Goal: Task Accomplishment & Management: Use online tool/utility

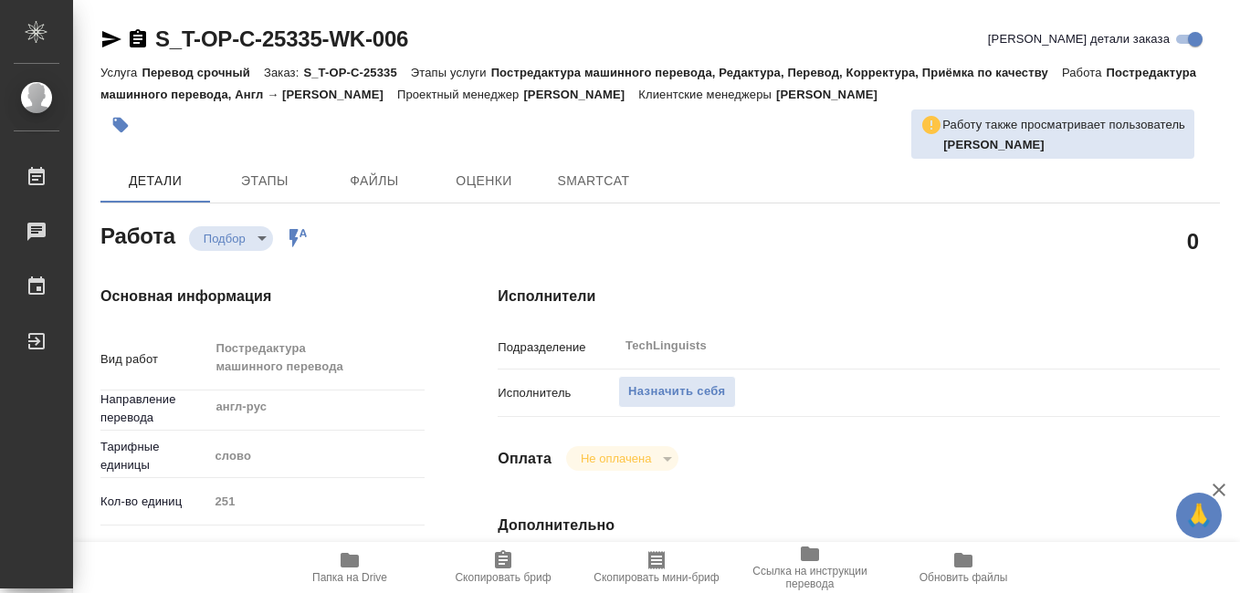
type textarea "x"
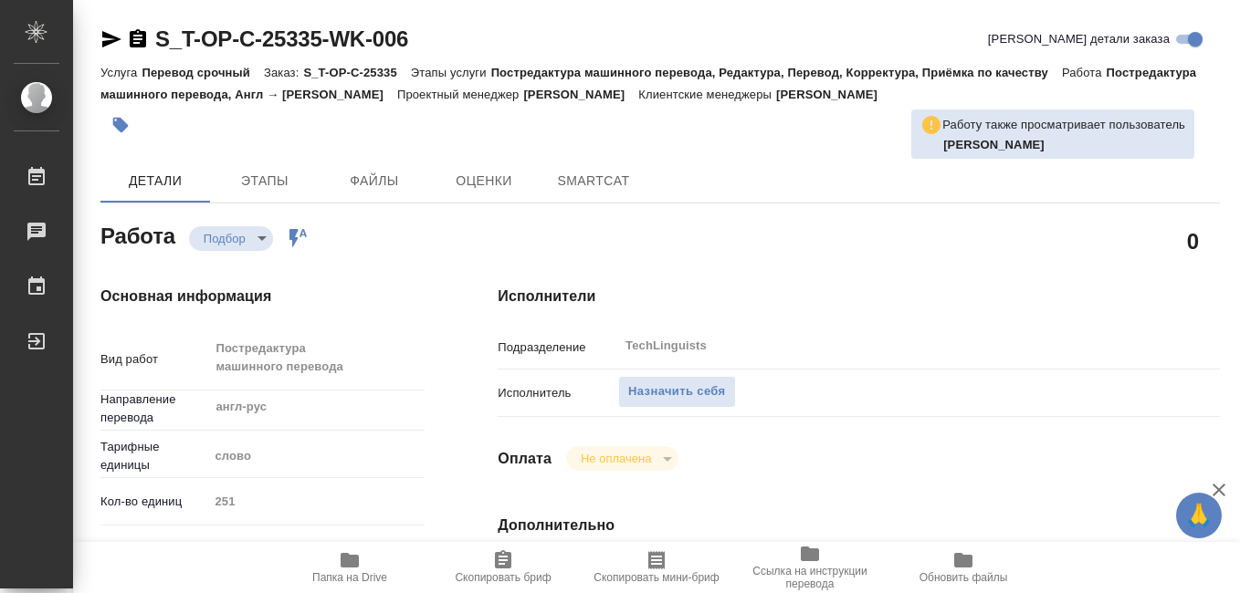
type textarea "x"
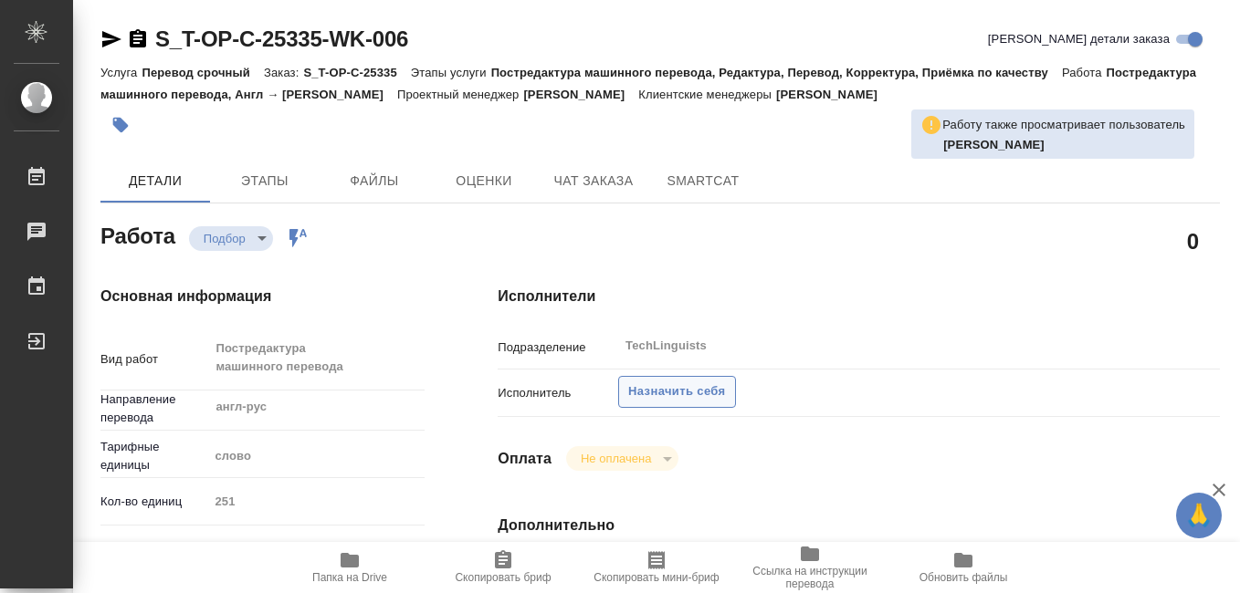
click at [653, 389] on span "Назначить себя" at bounding box center [676, 392] width 97 height 21
type textarea "x"
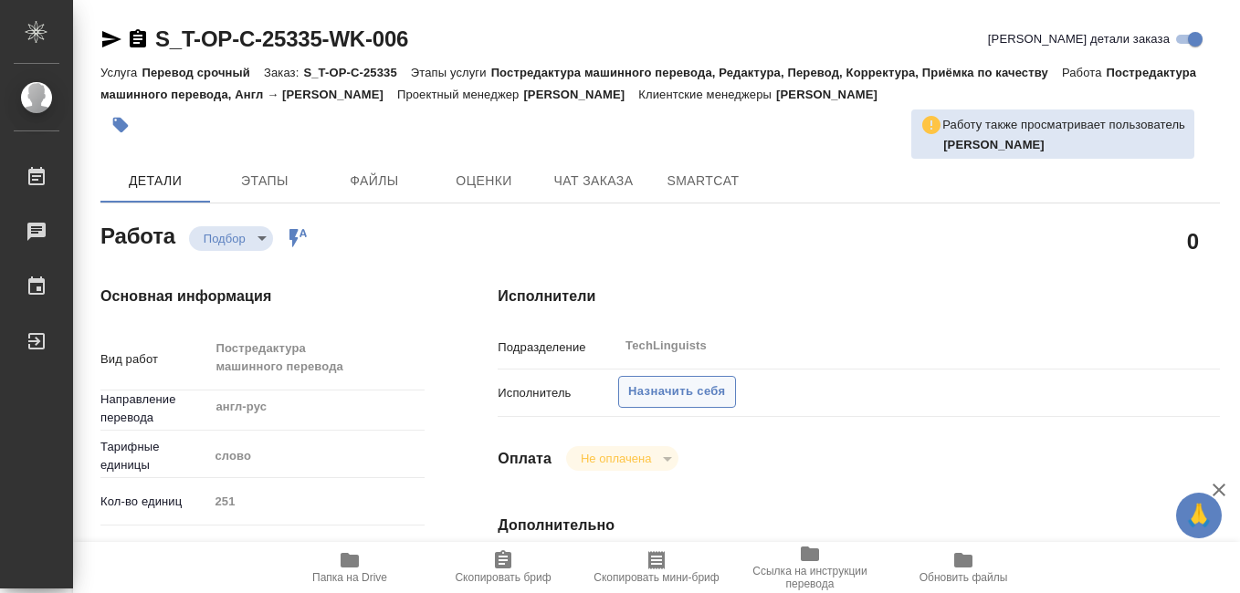
type textarea "x"
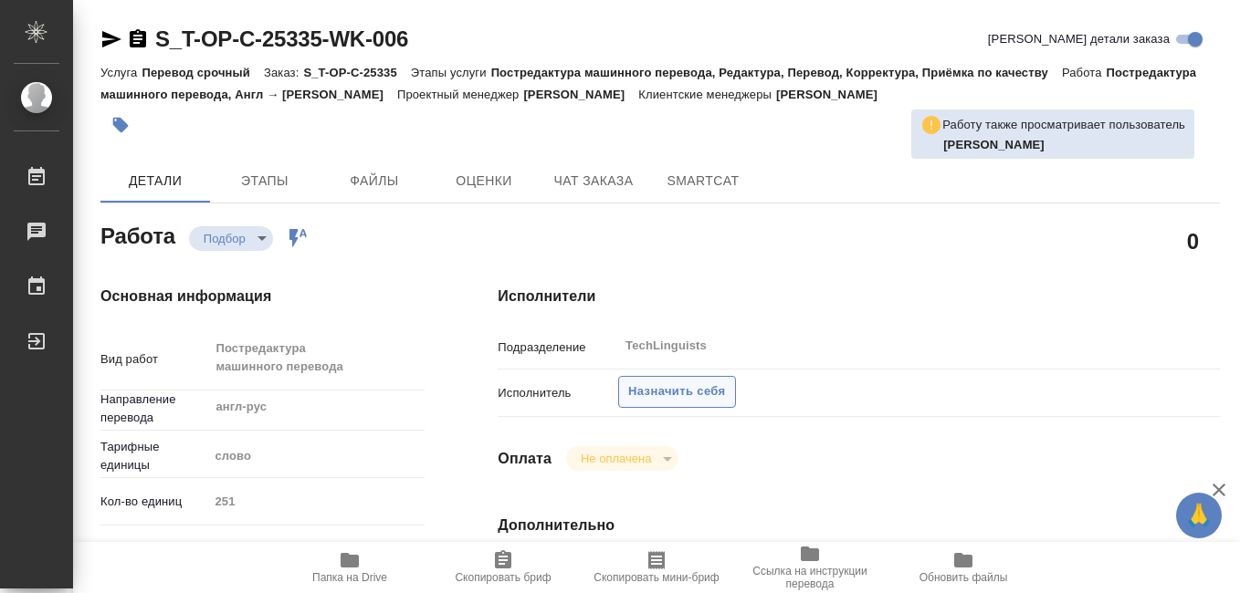
type textarea "x"
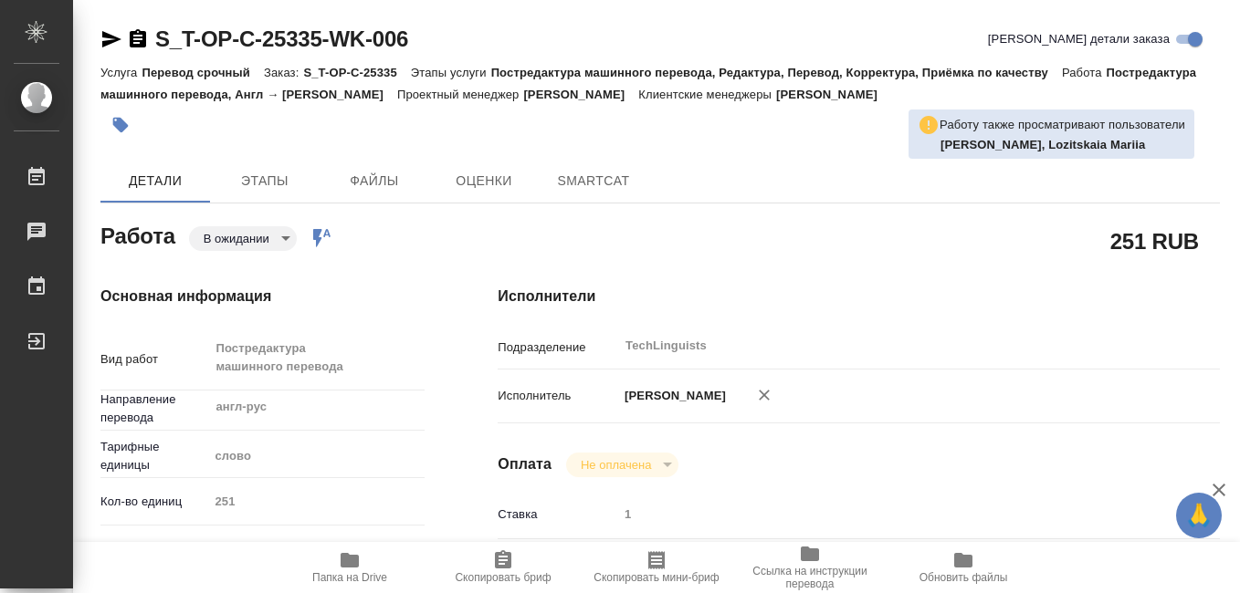
type textarea "x"
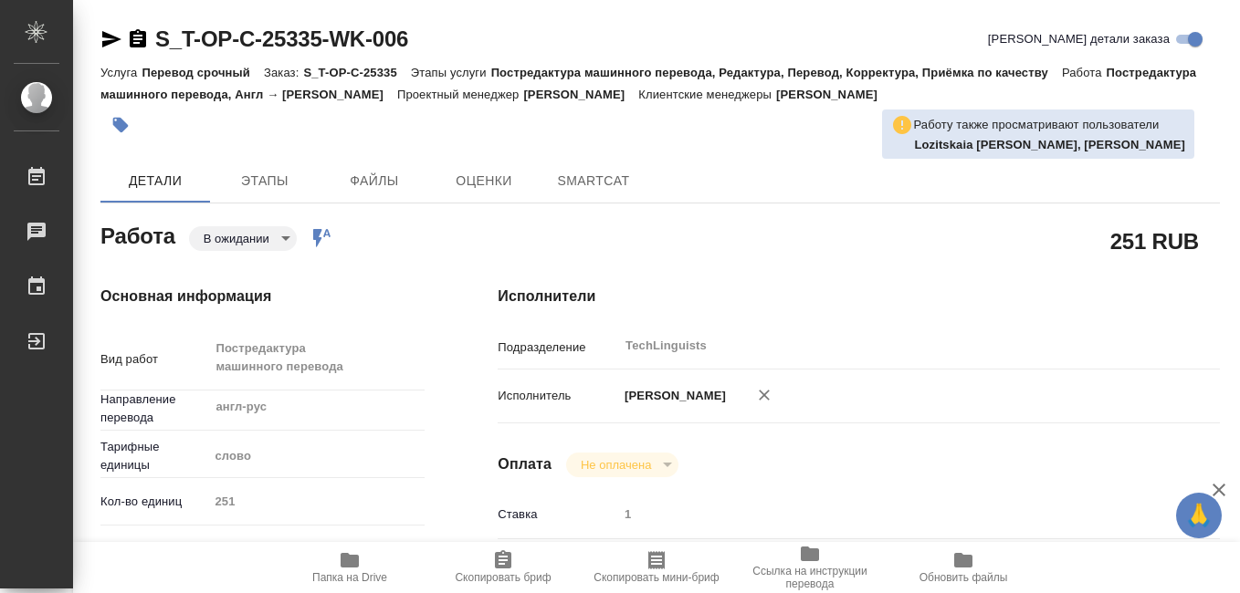
type textarea "x"
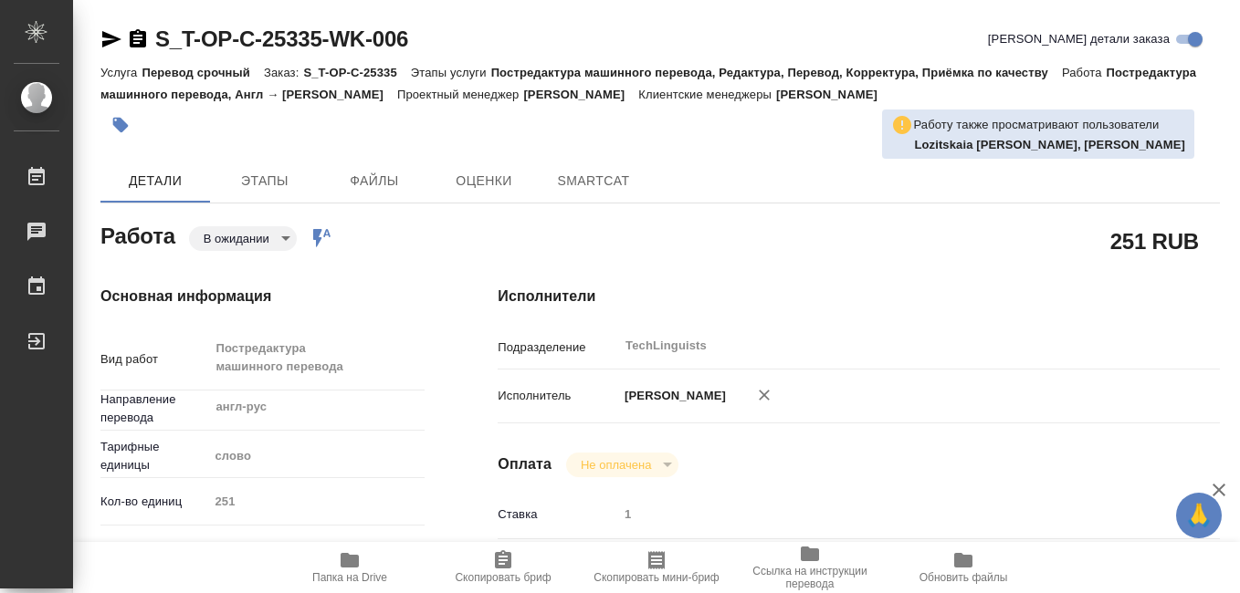
type textarea "x"
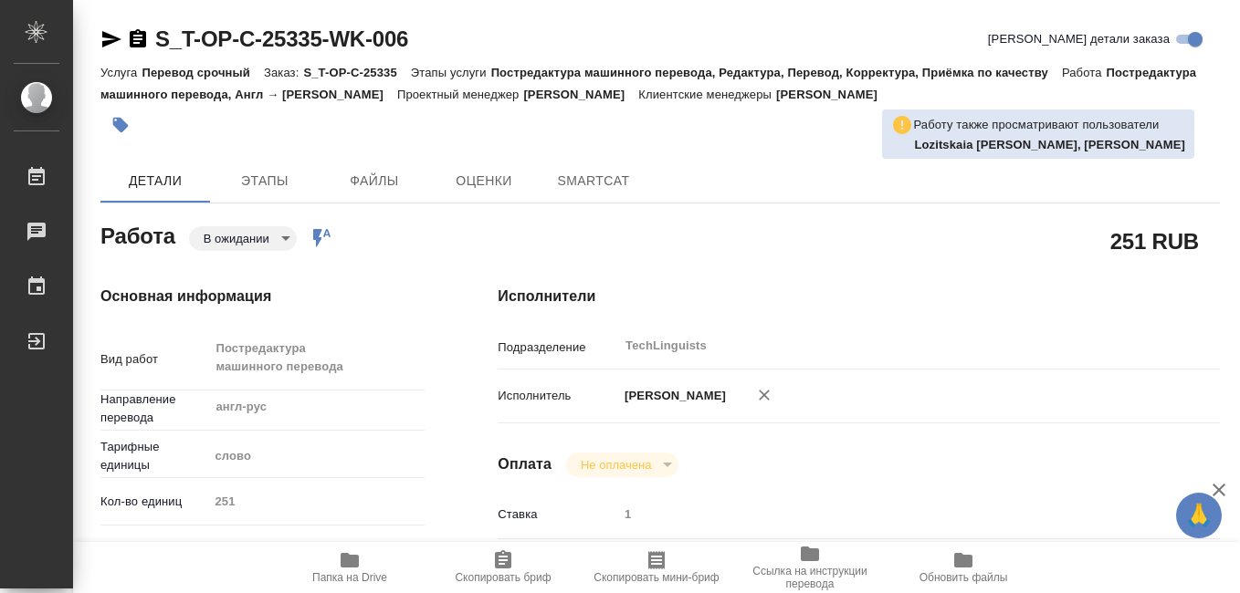
type textarea "x"
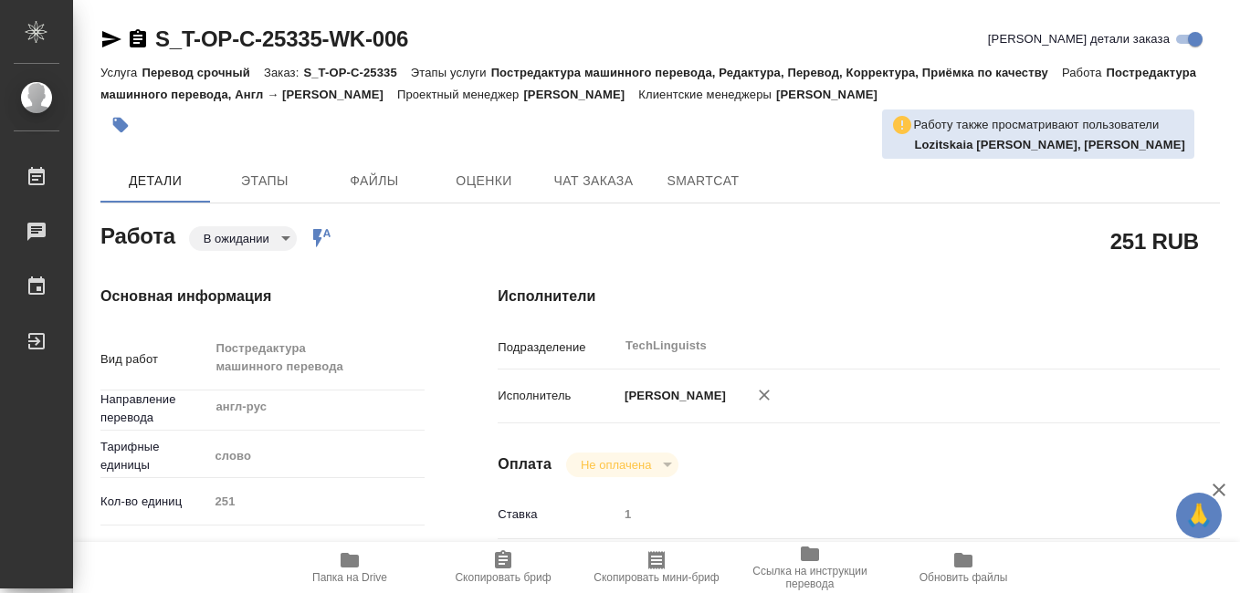
type textarea "x"
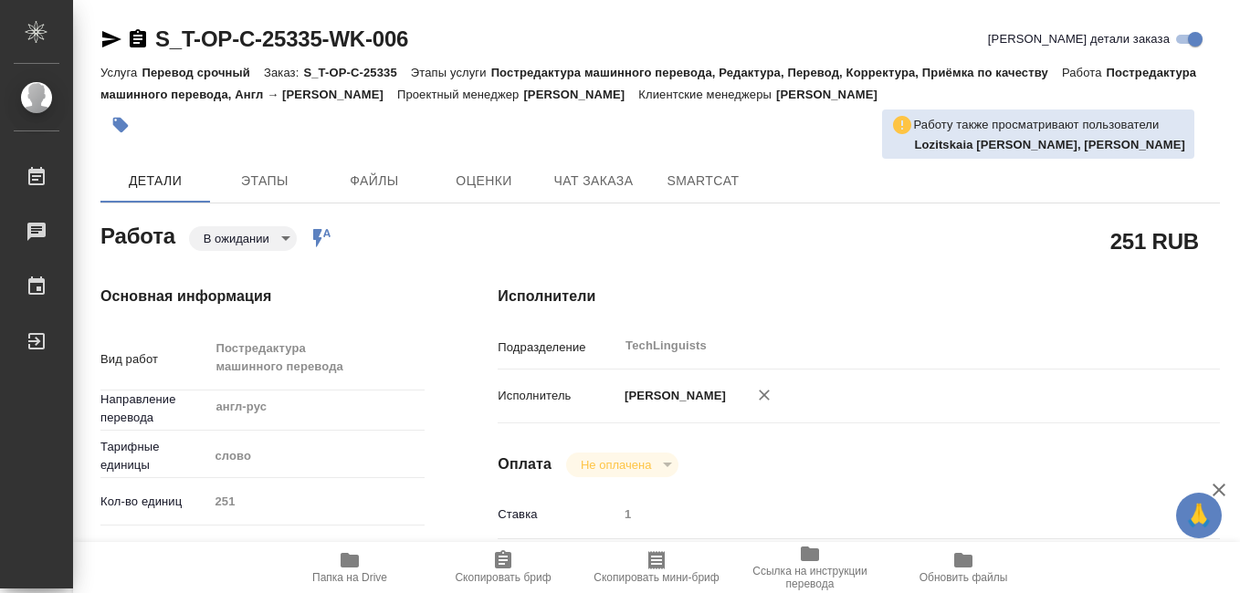
type textarea "x"
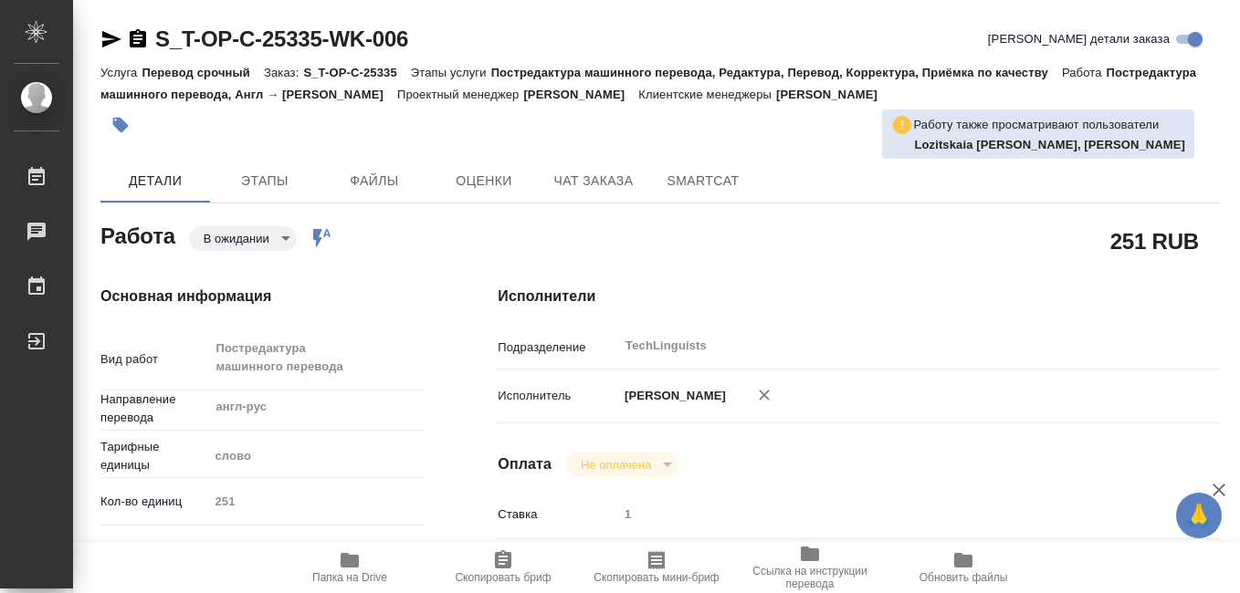
click at [489, 571] on span "Скопировать бриф" at bounding box center [503, 577] width 96 height 13
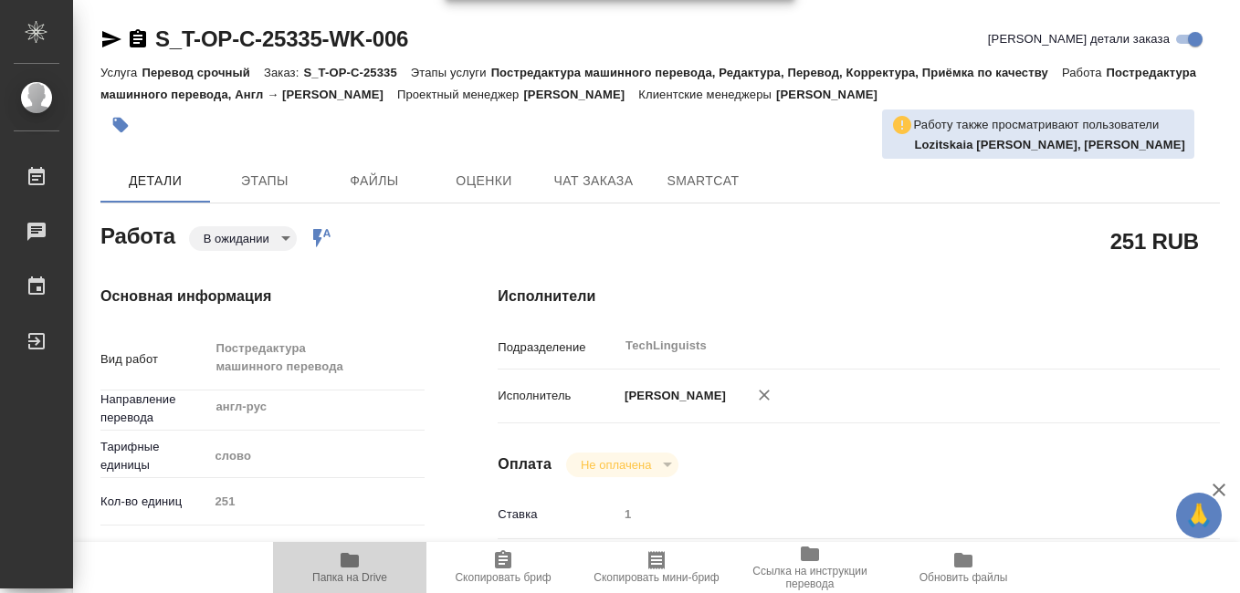
click at [348, 562] on icon "button" at bounding box center [350, 560] width 18 height 15
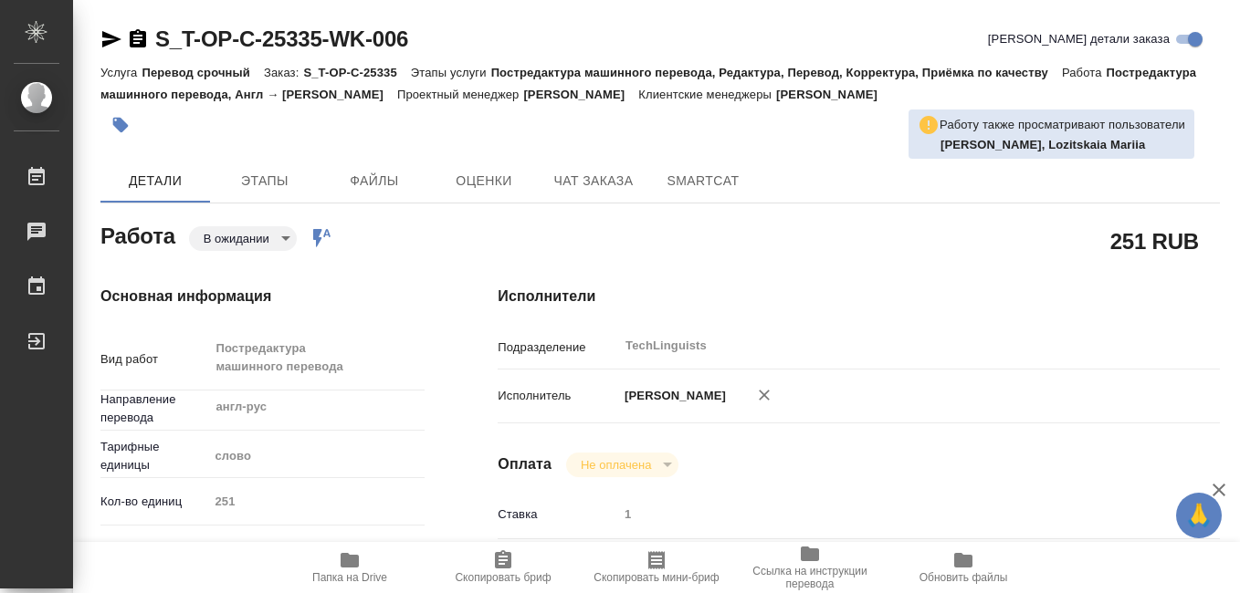
click at [653, 563] on icon "button" at bounding box center [656, 560] width 16 height 18
